Goal: Task Accomplishment & Management: Manage account settings

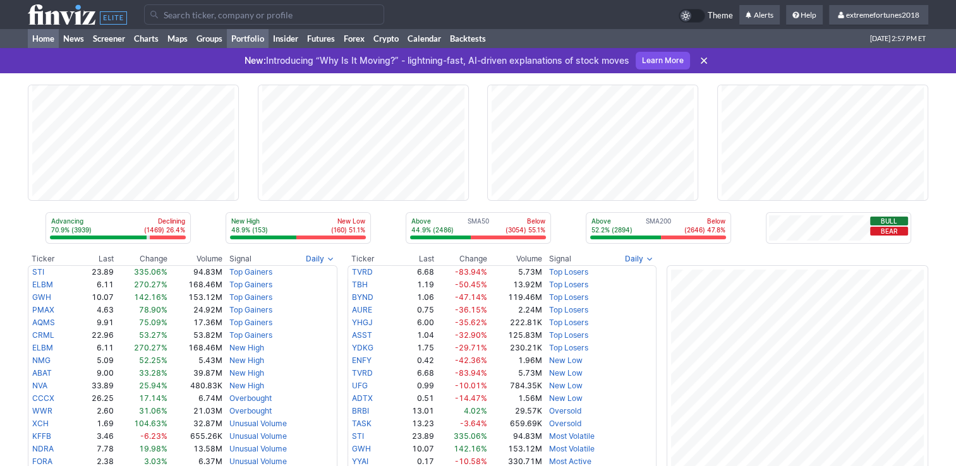
click at [258, 41] on link "Portfolio" at bounding box center [248, 38] width 42 height 19
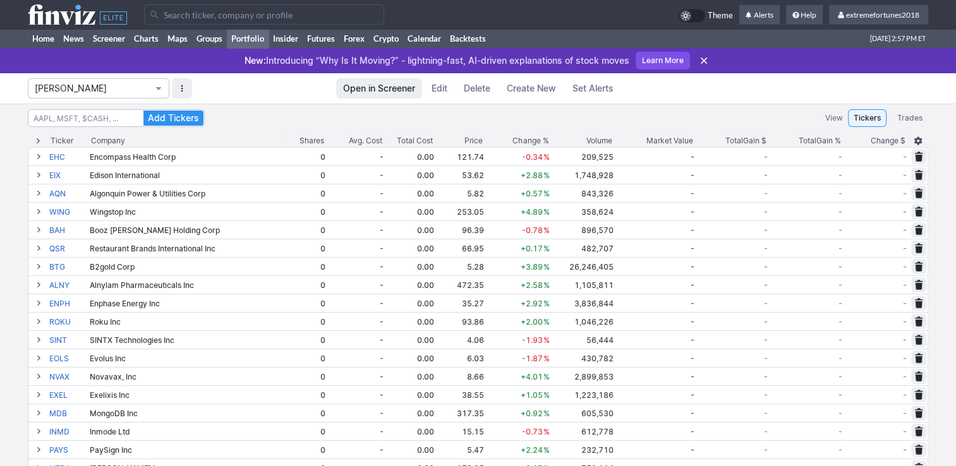
click at [92, 92] on span "[PERSON_NAME]" at bounding box center [92, 88] width 115 height 13
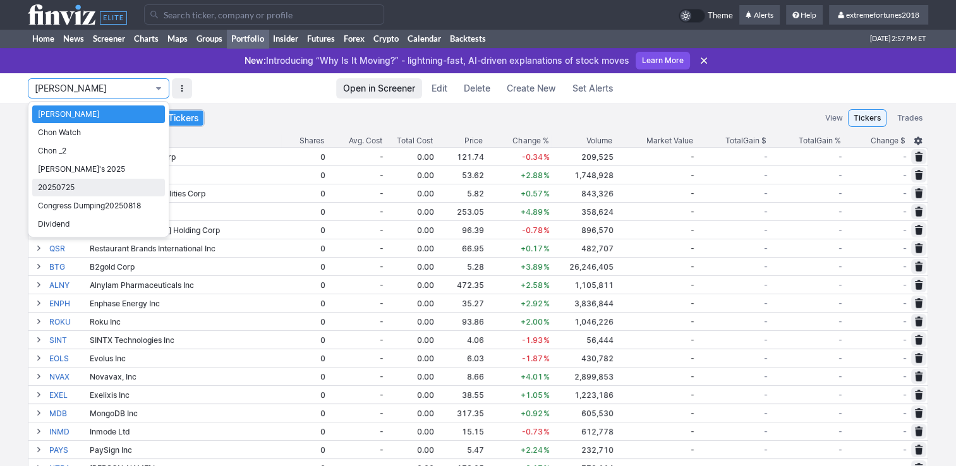
click at [75, 188] on span "20250725" at bounding box center [98, 187] width 121 height 13
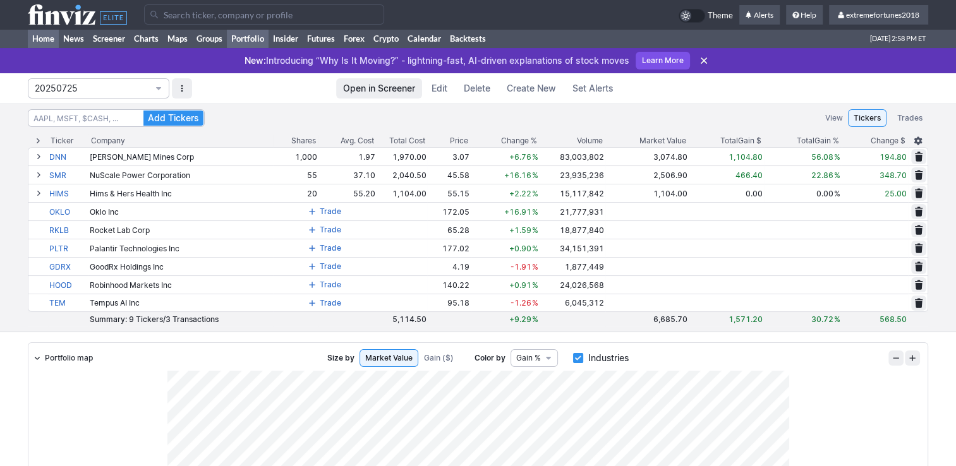
click at [45, 38] on link "Home" at bounding box center [43, 38] width 31 height 19
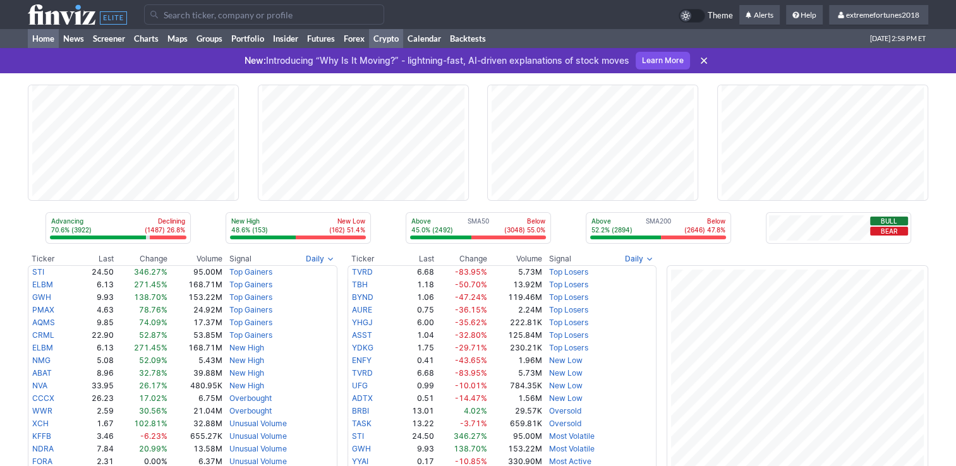
click at [387, 39] on link "Crypto" at bounding box center [386, 38] width 34 height 19
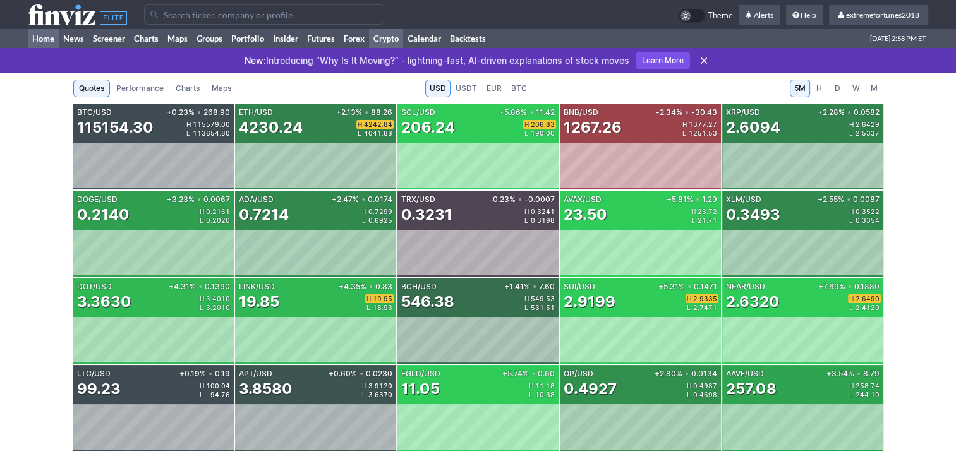
click at [47, 39] on link "Home" at bounding box center [43, 38] width 31 height 19
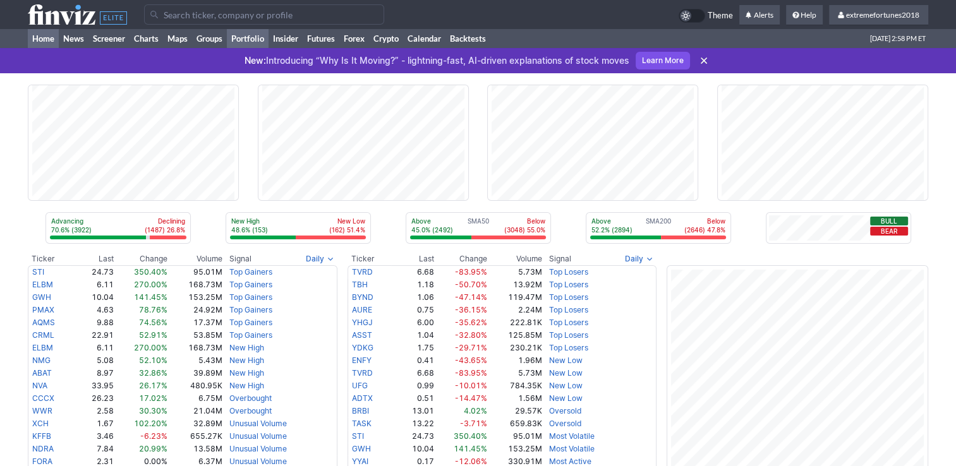
click at [251, 39] on link "Portfolio" at bounding box center [248, 38] width 42 height 19
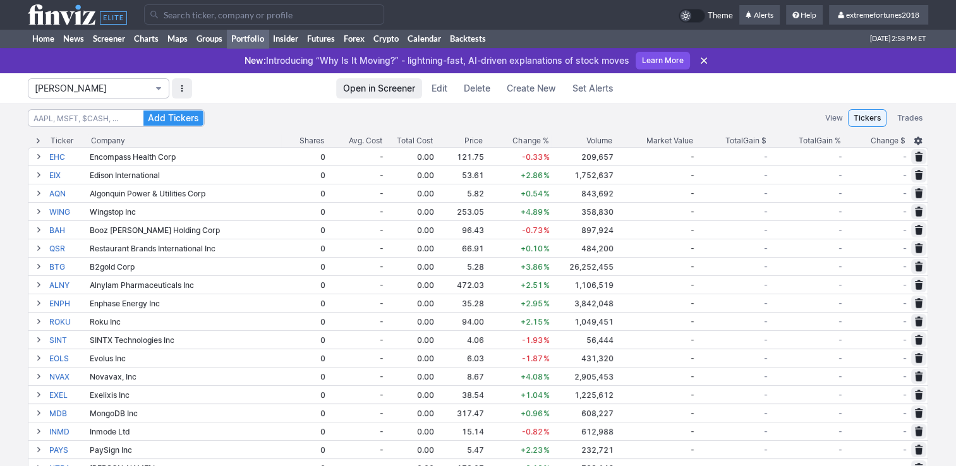
click at [109, 93] on span "[PERSON_NAME]" at bounding box center [92, 88] width 115 height 13
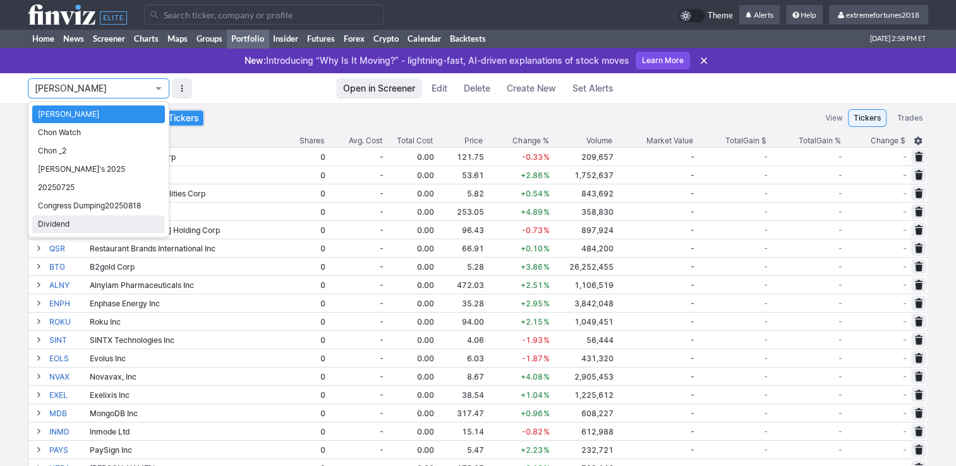
click at [61, 219] on span "Dividend" at bounding box center [98, 224] width 121 height 13
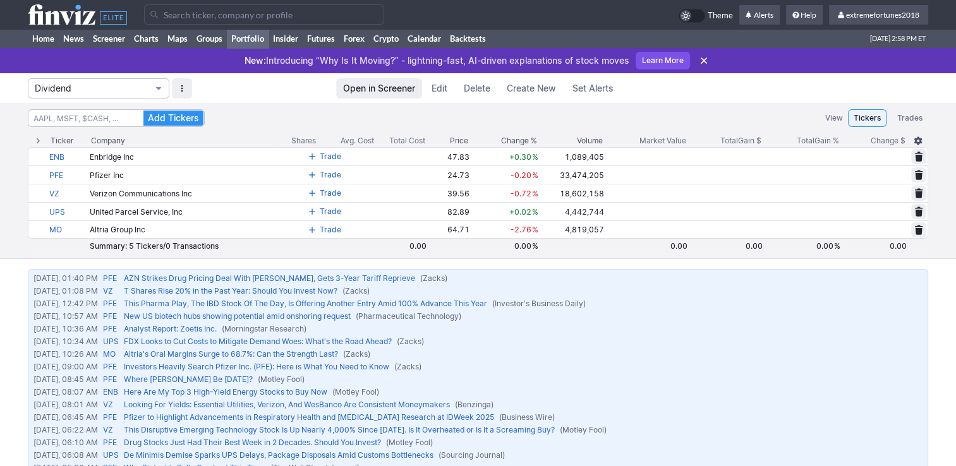
click at [104, 87] on span "Dividend" at bounding box center [92, 88] width 115 height 13
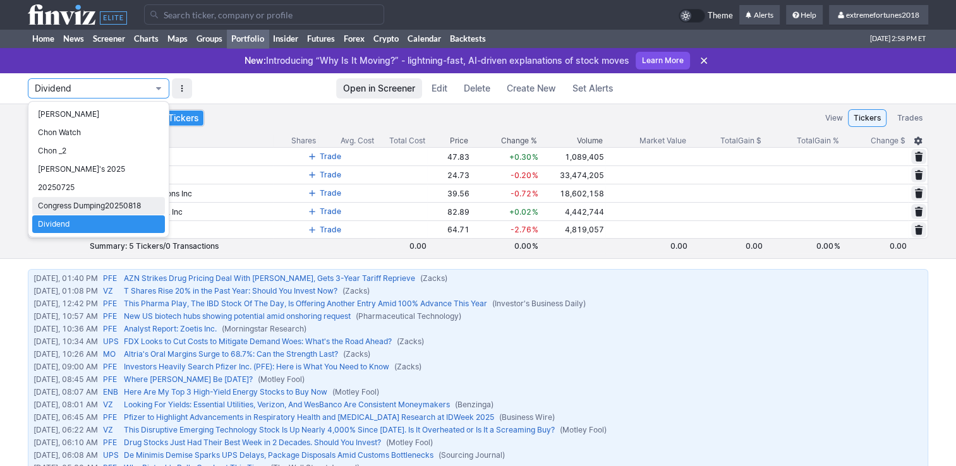
click at [80, 201] on span "Congress Dumping20250818" at bounding box center [98, 206] width 121 height 13
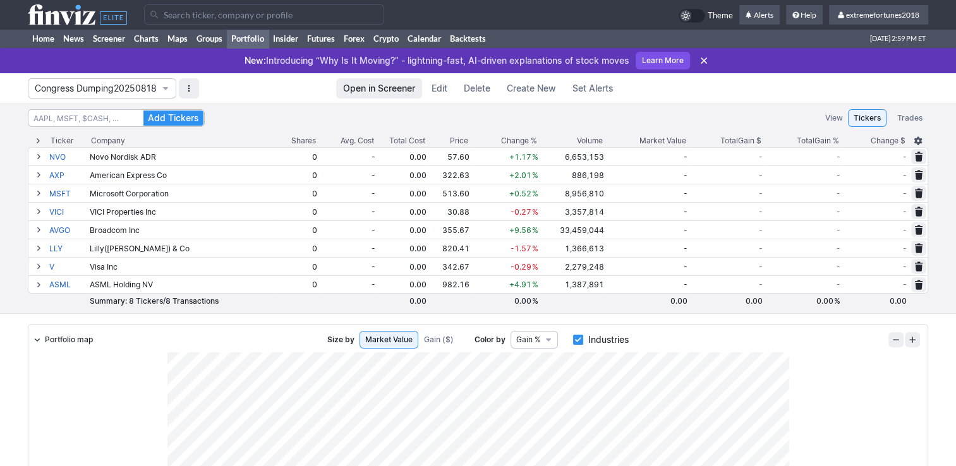
click at [478, 91] on span "Delete" at bounding box center [477, 88] width 27 height 13
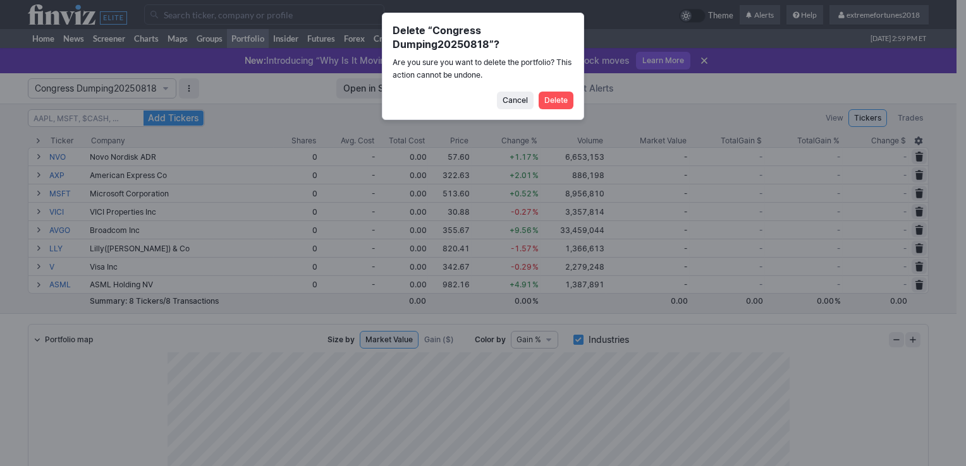
click at [552, 105] on span "Delete" at bounding box center [555, 100] width 23 height 13
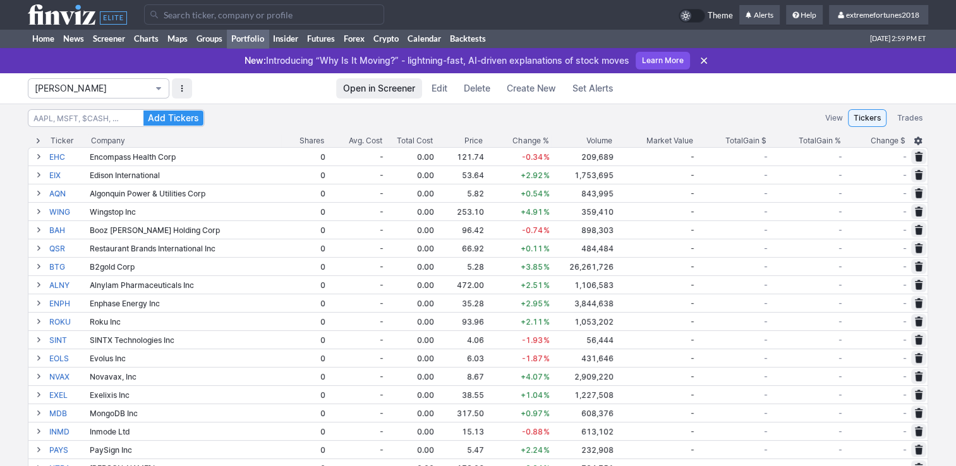
click at [121, 91] on span "Isabel_Watch" at bounding box center [92, 88] width 115 height 13
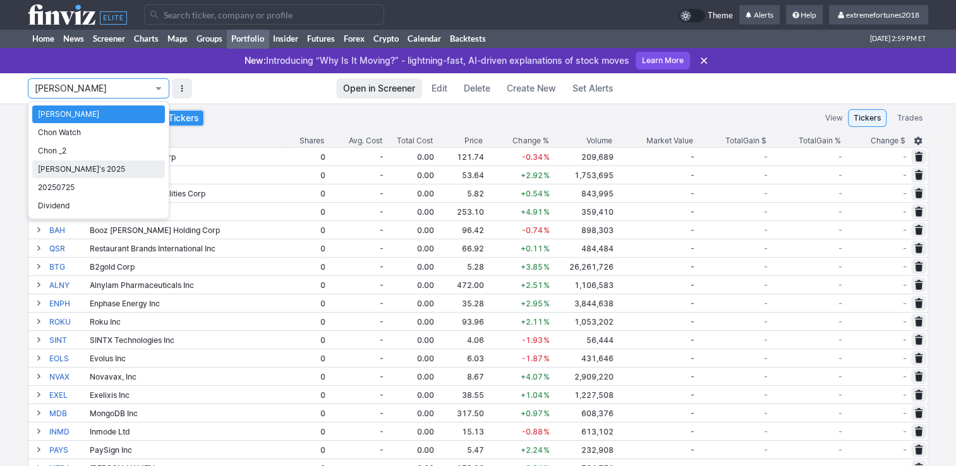
click at [96, 168] on span "Nancy's 2025" at bounding box center [98, 169] width 121 height 13
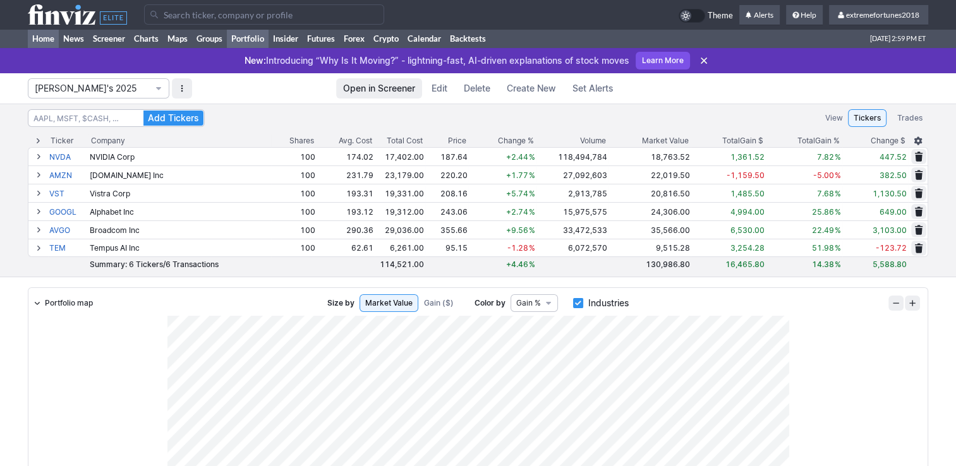
click at [46, 39] on link "Home" at bounding box center [43, 38] width 31 height 19
